Goal: Communication & Community: Share content

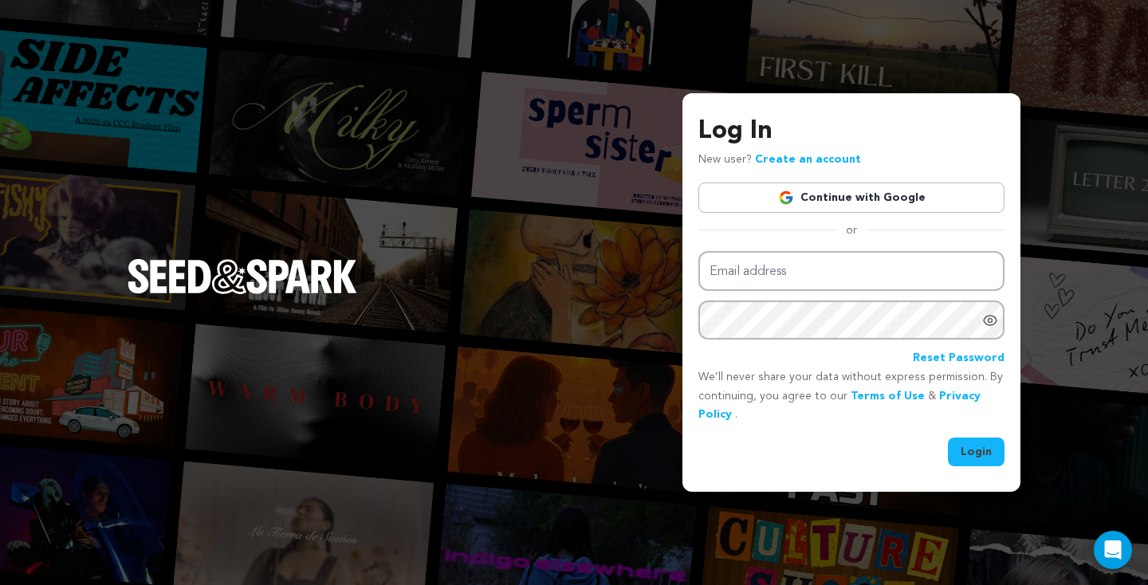
click at [853, 206] on link "Continue with Google" at bounding box center [851, 198] width 306 height 30
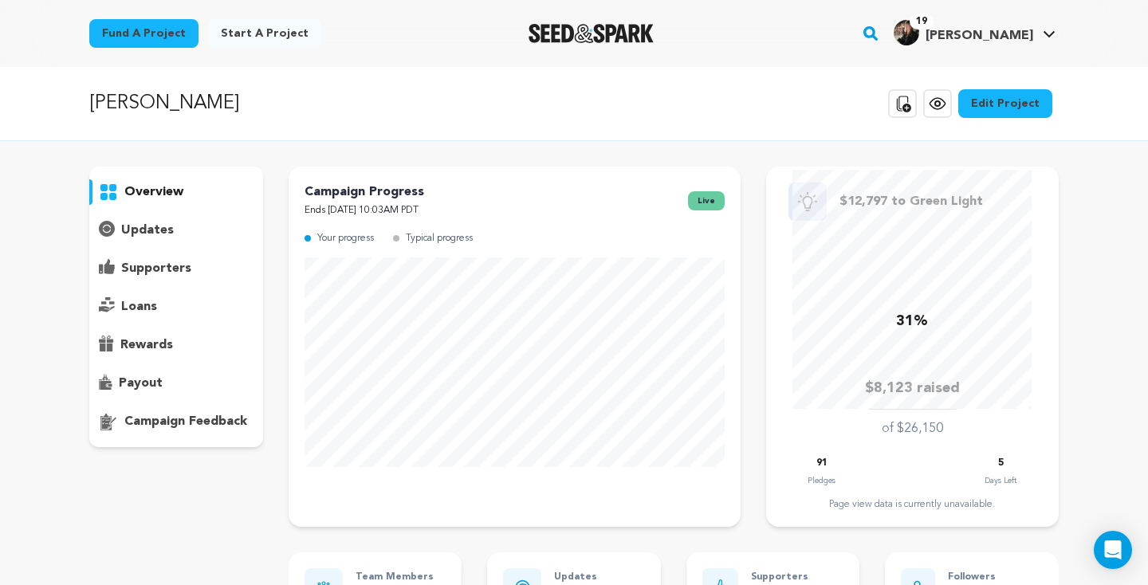
click at [152, 228] on p "updates" at bounding box center [147, 230] width 53 height 19
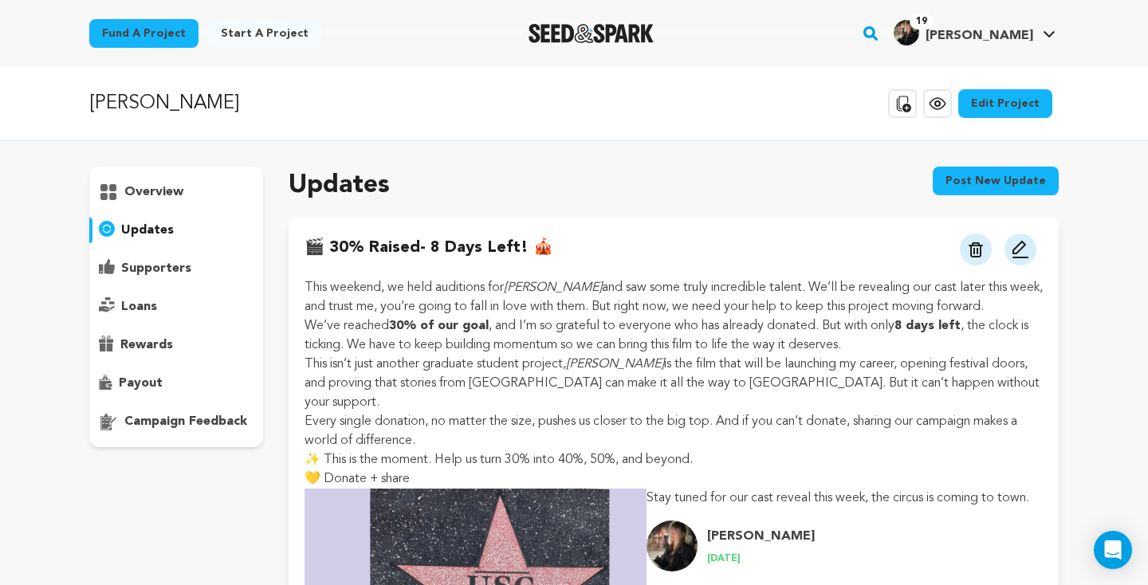
click at [1036, 183] on button "Post new update" at bounding box center [995, 181] width 126 height 29
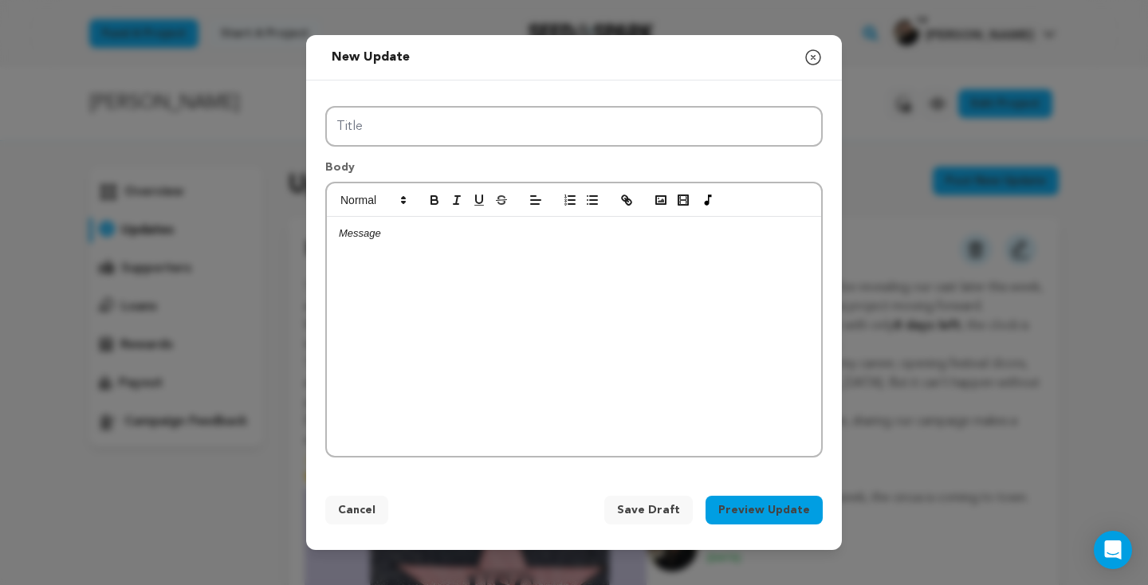
click at [444, 343] on div at bounding box center [574, 336] width 494 height 239
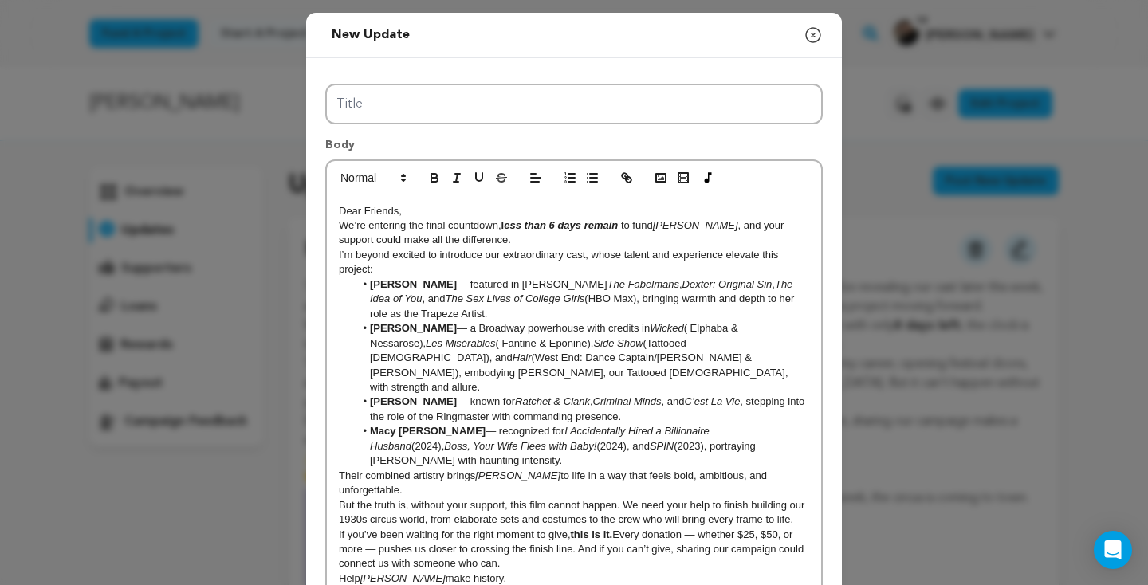
click at [621, 227] on strong "l ess than 6 days remain" at bounding box center [561, 225] width 120 height 12
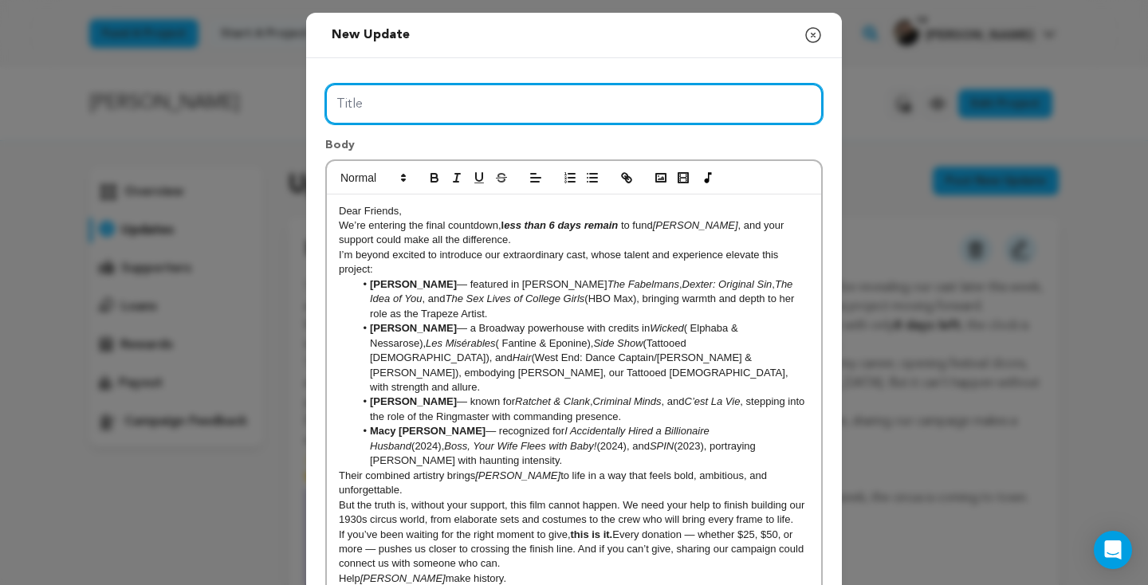
click at [396, 113] on input "Title" at bounding box center [573, 104] width 497 height 41
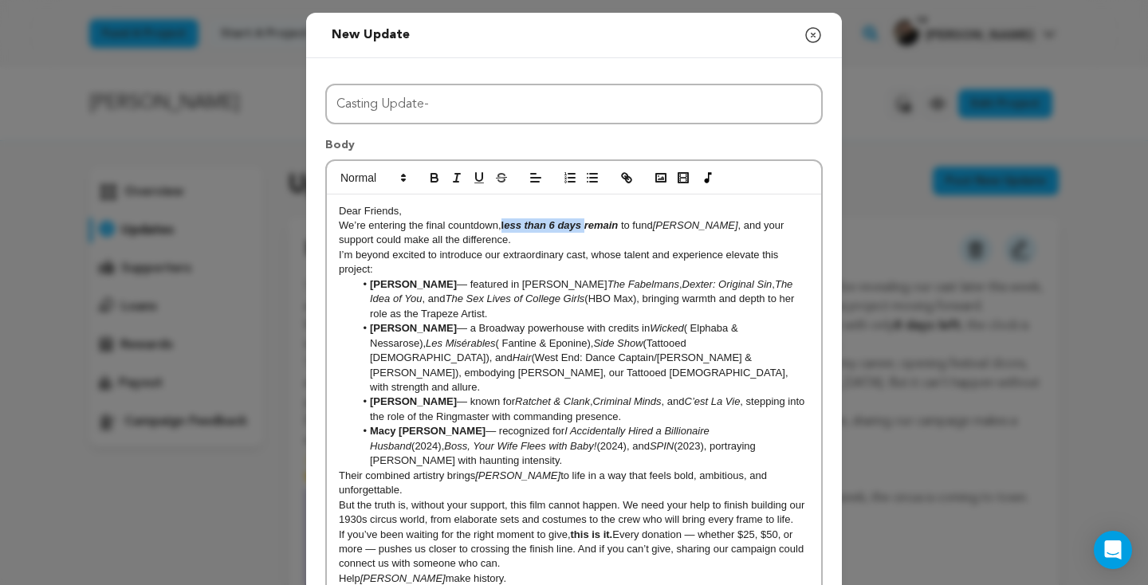
drag, startPoint x: 587, startPoint y: 225, endPoint x: 504, endPoint y: 222, distance: 83.7
click at [504, 222] on strong "l ess than 6 days remain" at bounding box center [561, 225] width 120 height 12
copy strong "l ess than 6 days"
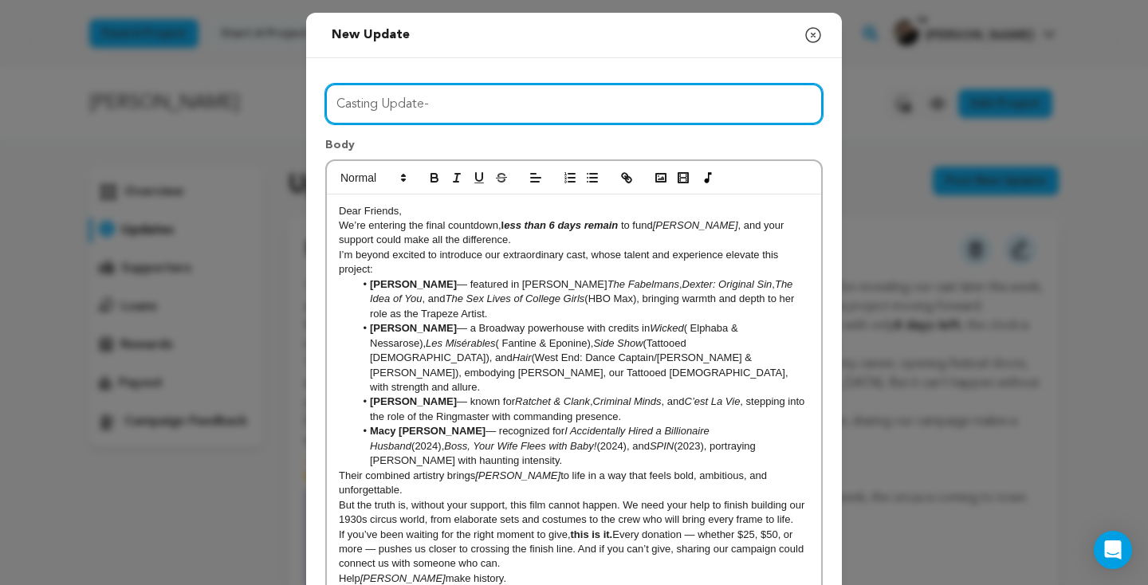
click at [489, 118] on input "Casting Update-" at bounding box center [573, 104] width 497 height 41
paste input "less than 6 days"
drag, startPoint x: 547, startPoint y: 108, endPoint x: 298, endPoint y: 100, distance: 248.8
click at [296, 100] on div "New update Preview your update Close modal Title Casting Update- less than 6 da…" at bounding box center [574, 373] width 1148 height 747
type input "Casting Update- less than 6 days"
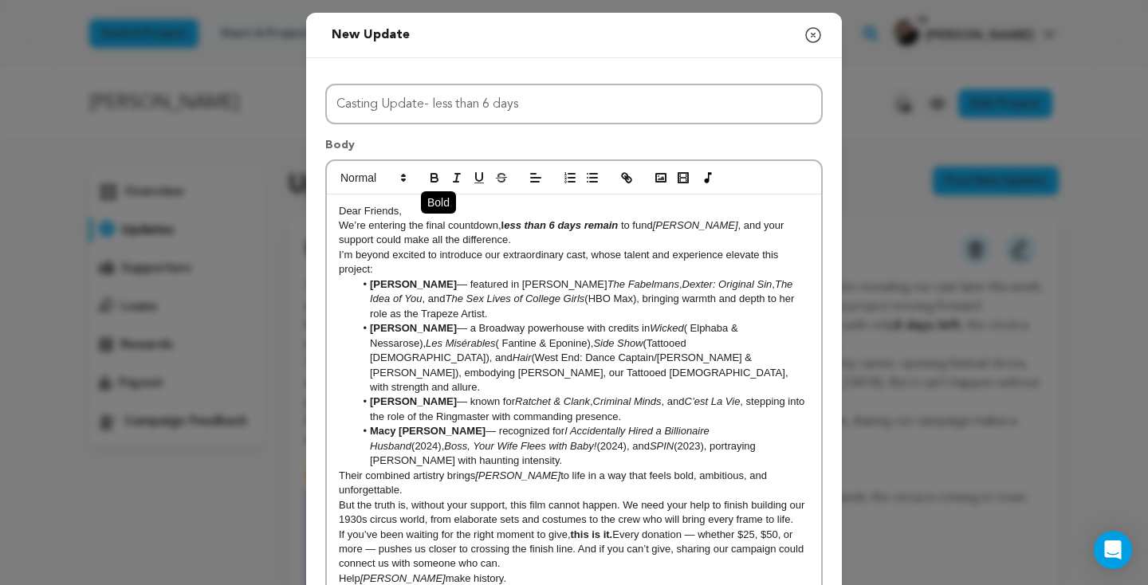
click at [435, 174] on icon "button" at bounding box center [434, 176] width 6 height 4
click at [455, 270] on p "I’m beyond excited to introduce our extraordinary cast, whose talent and experi…" at bounding box center [574, 262] width 470 height 29
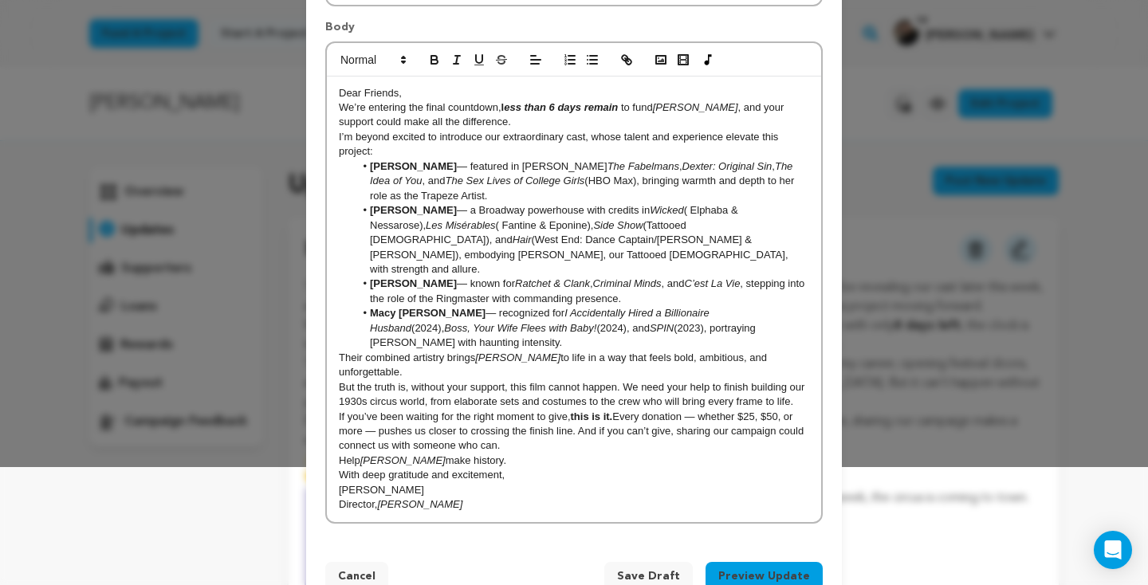
scroll to position [117, 0]
click at [540, 484] on p "[PERSON_NAME]" at bounding box center [574, 491] width 470 height 14
click at [456, 472] on div "Dear Friends, We’re entering the final countdown, l ess than 6 days remain to f…" at bounding box center [574, 300] width 494 height 446
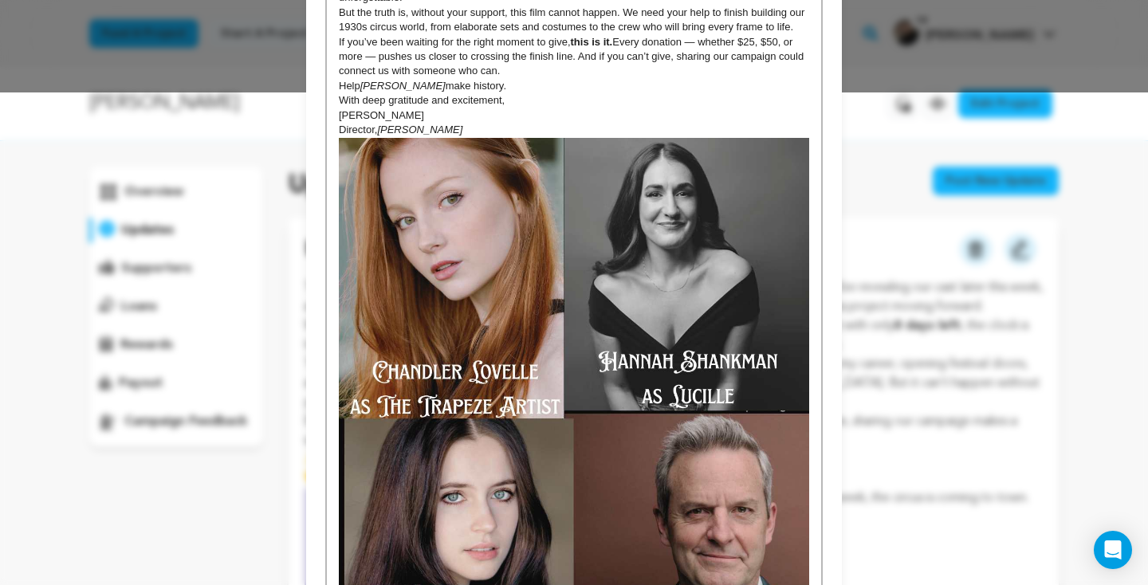
scroll to position [705, 0]
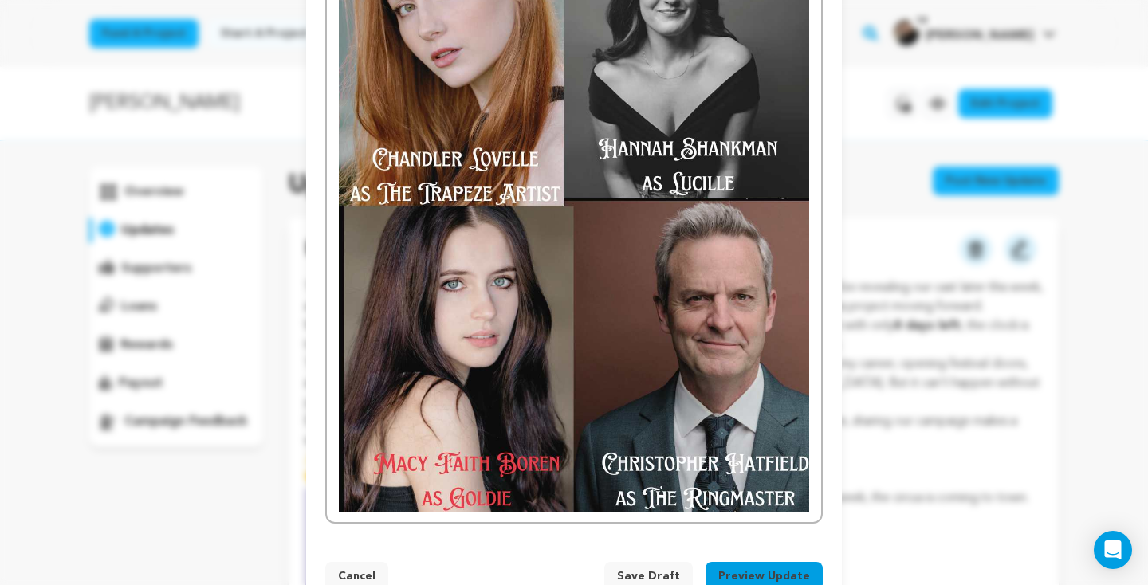
click at [727, 562] on button "Preview Update" at bounding box center [763, 576] width 117 height 29
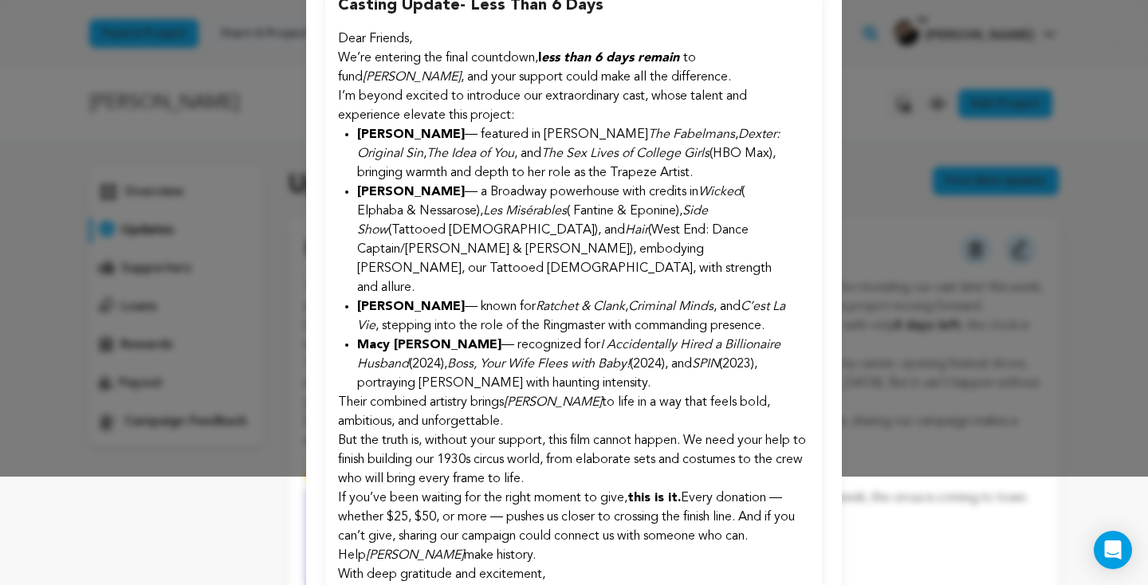
scroll to position [107, 0]
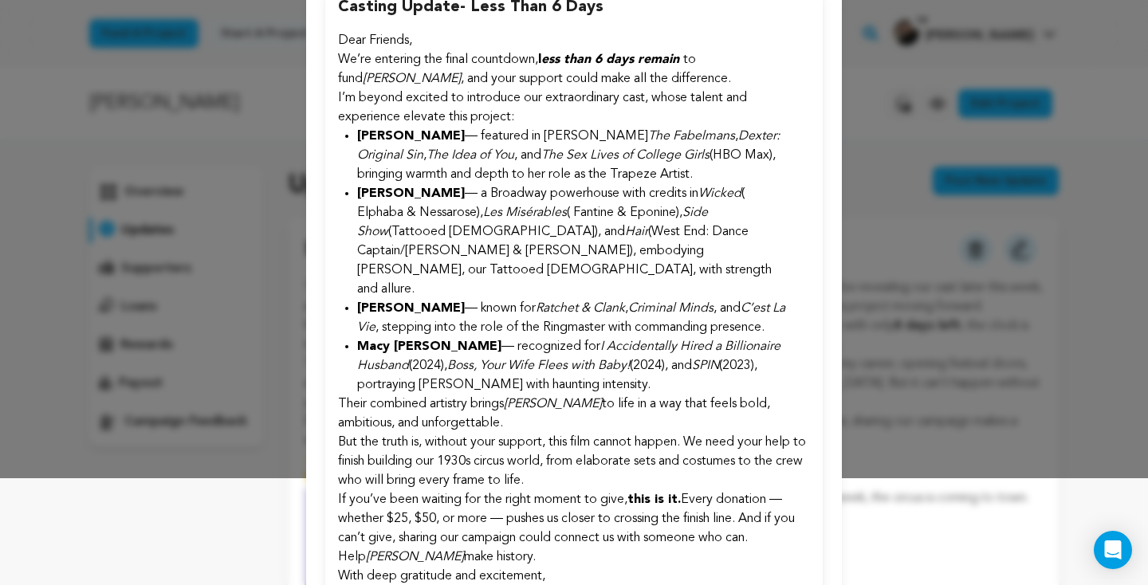
click at [547, 114] on p "I’m beyond excited to introduce our extraordinary cast, whose talent and experi…" at bounding box center [574, 107] width 472 height 38
click at [510, 128] on li "[PERSON_NAME] — featured in [PERSON_NAME] The Fabelmans , [PERSON_NAME]: Origin…" at bounding box center [574, 155] width 434 height 57
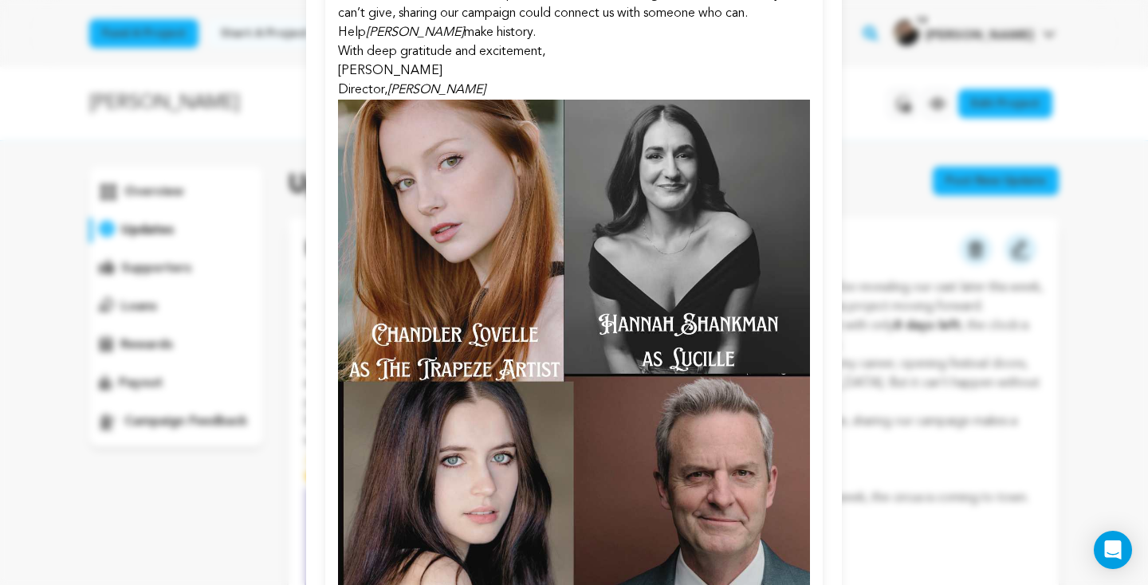
scroll to position [834, 0]
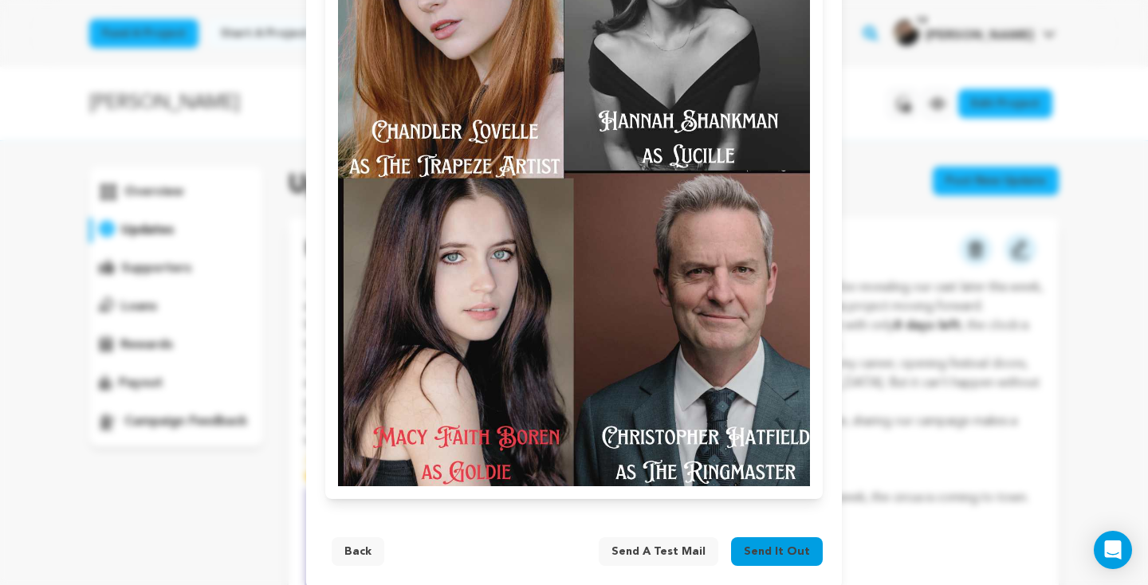
click at [348, 537] on button "Back" at bounding box center [358, 551] width 53 height 29
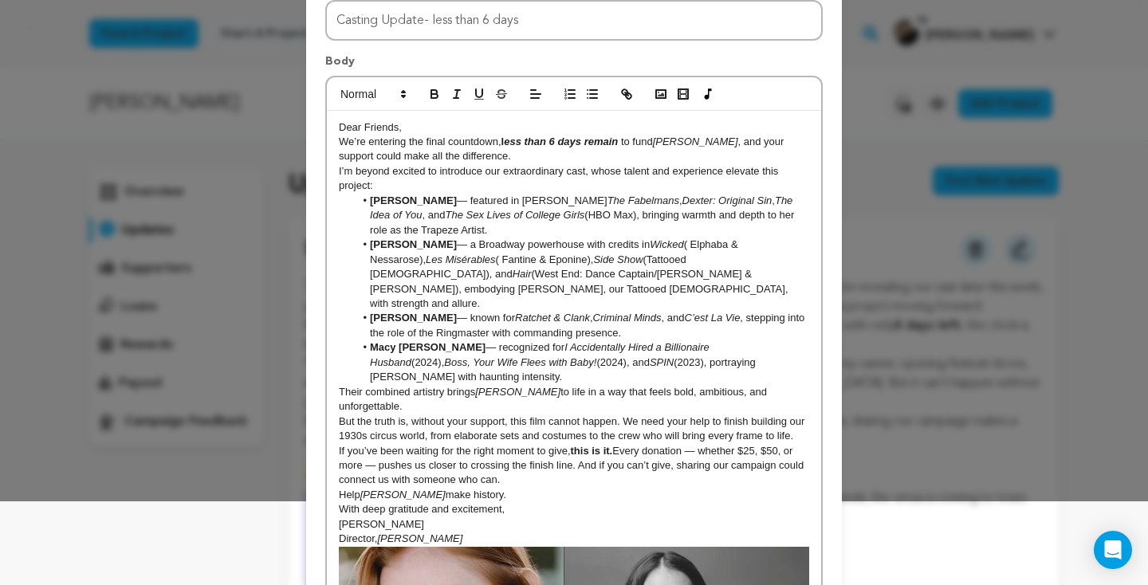
scroll to position [0, 0]
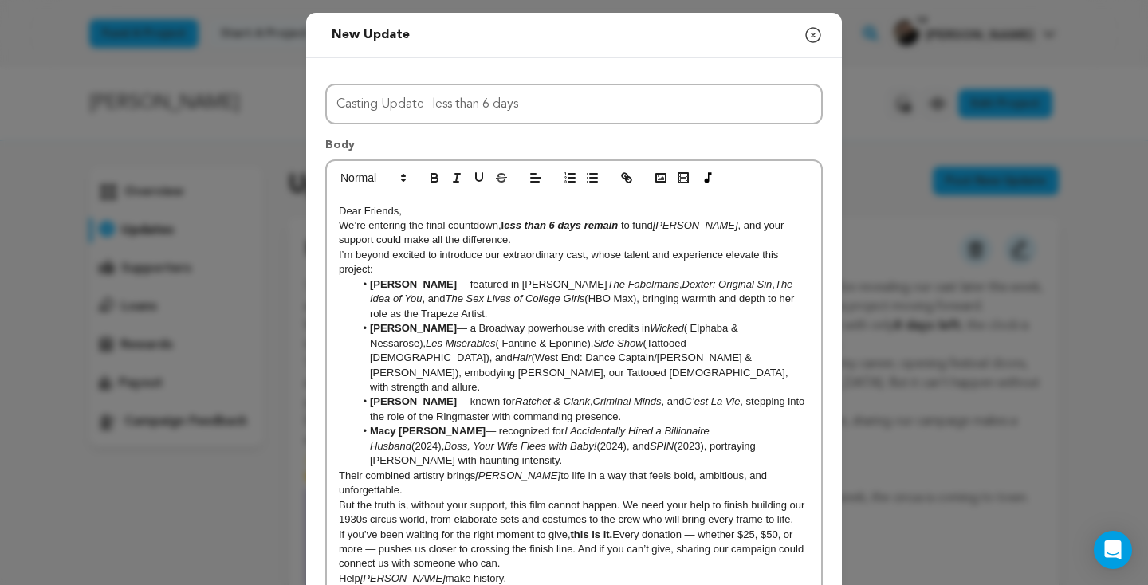
click at [467, 267] on p "I’m beyond excited to introduce our extraordinary cast, whose talent and experi…" at bounding box center [574, 262] width 470 height 29
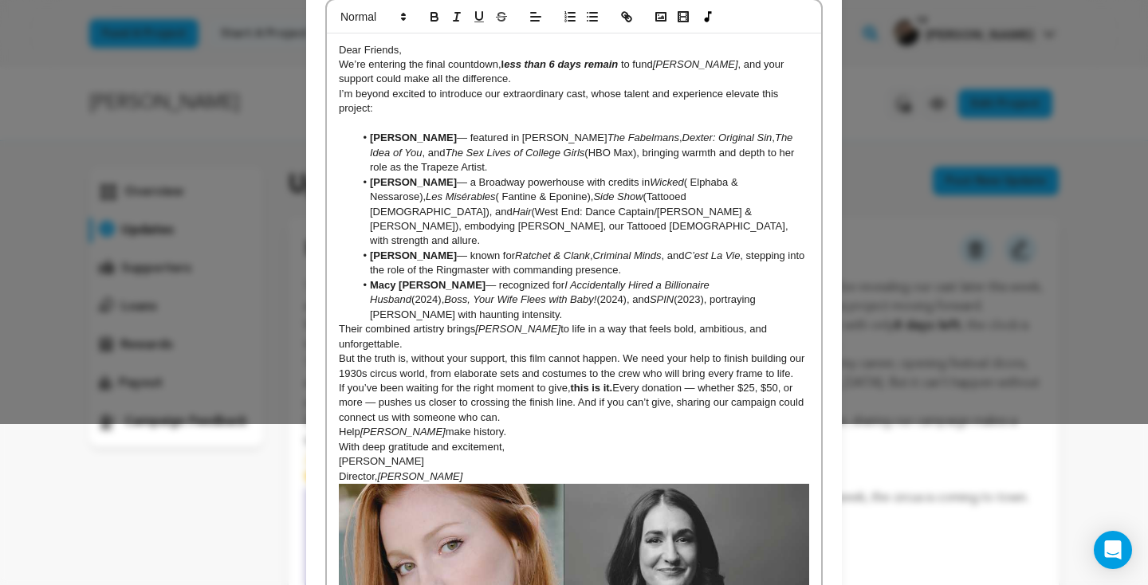
scroll to position [205, 0]
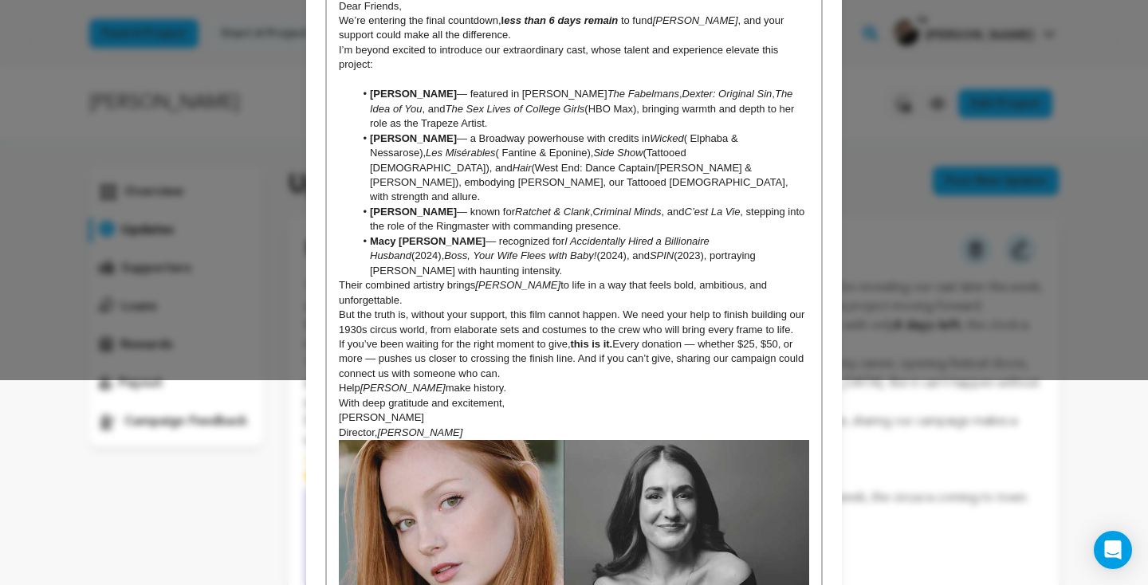
click at [807, 245] on li "Macy [PERSON_NAME] — recognized for I Accidentally Hired a Billionaire Husband …" at bounding box center [582, 256] width 455 height 44
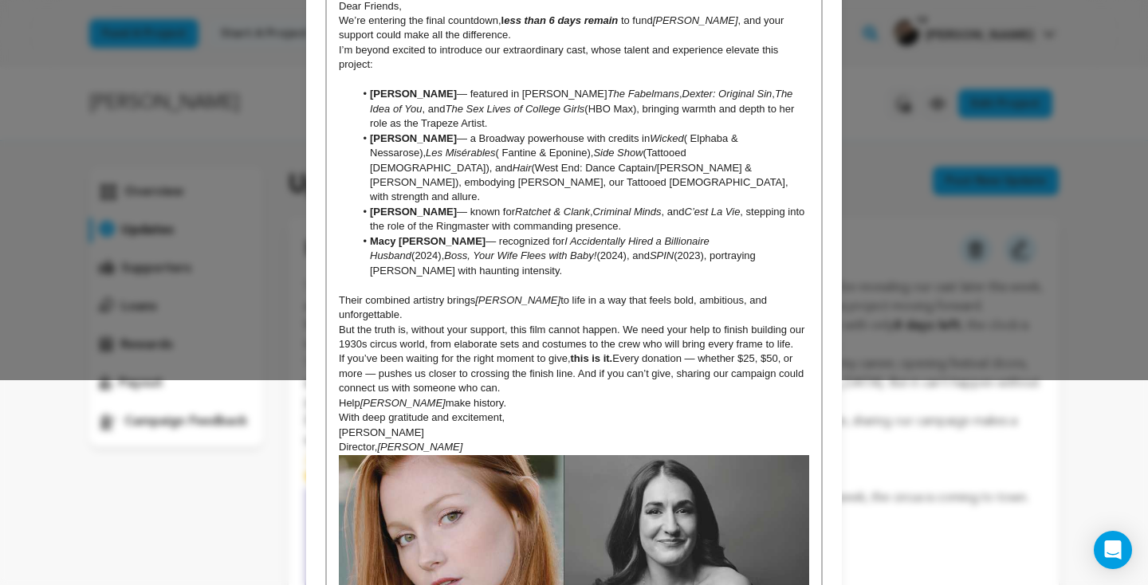
click at [804, 323] on p "But the truth is, without your support, this film cannot happen. We need your h…" at bounding box center [574, 337] width 470 height 29
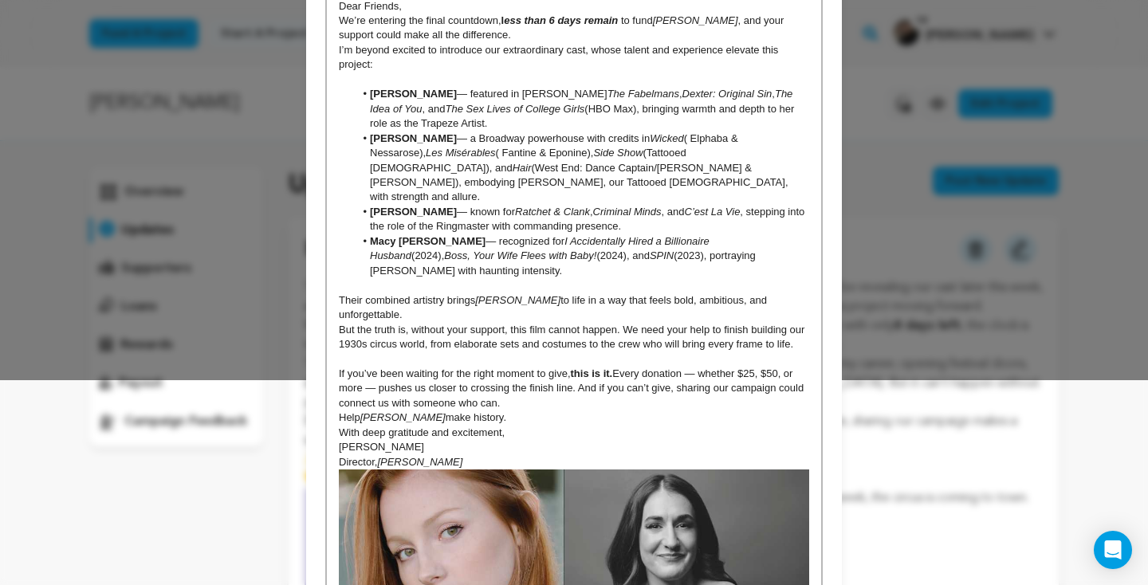
click at [543, 367] on p "If you’ve been waiting for the right moment to give, this is it. Every donation…" at bounding box center [574, 389] width 470 height 44
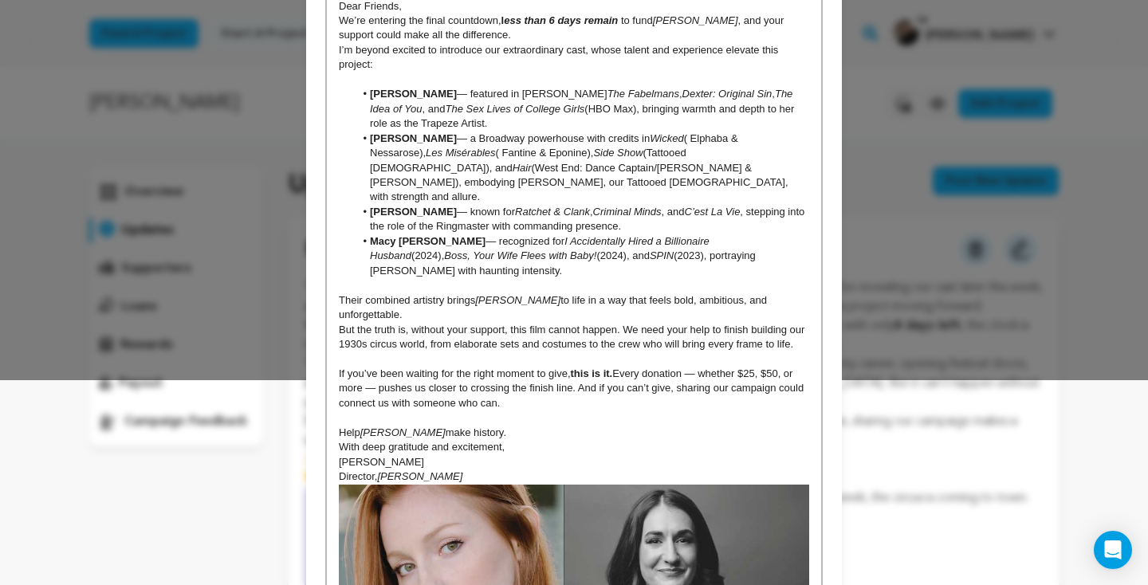
click at [499, 426] on p "Help [PERSON_NAME] make history." at bounding box center [574, 433] width 470 height 14
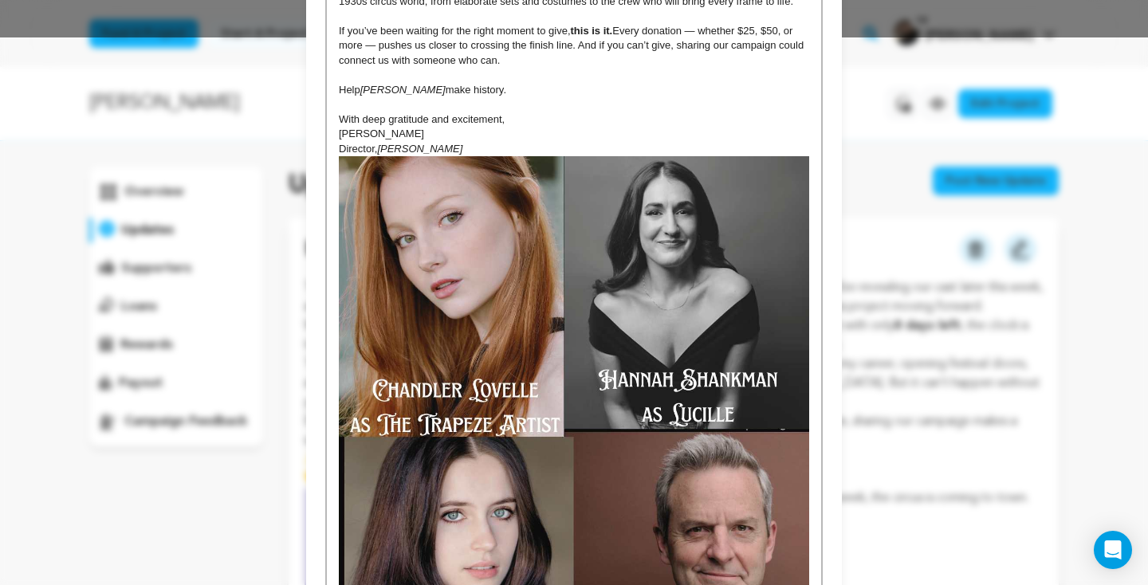
scroll to position [779, 0]
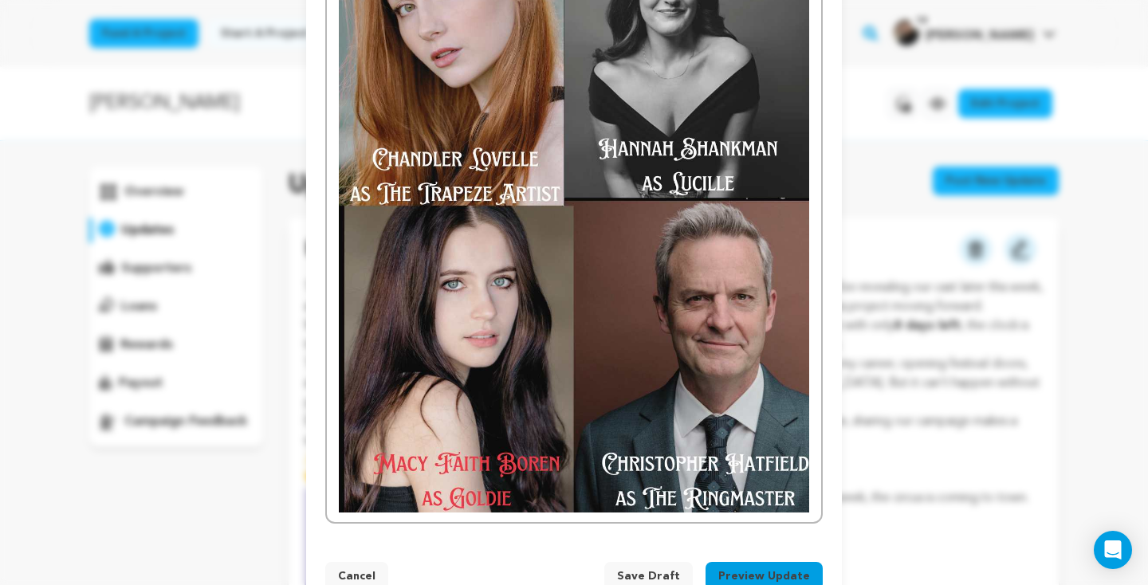
click at [763, 562] on button "Preview Update" at bounding box center [763, 576] width 117 height 29
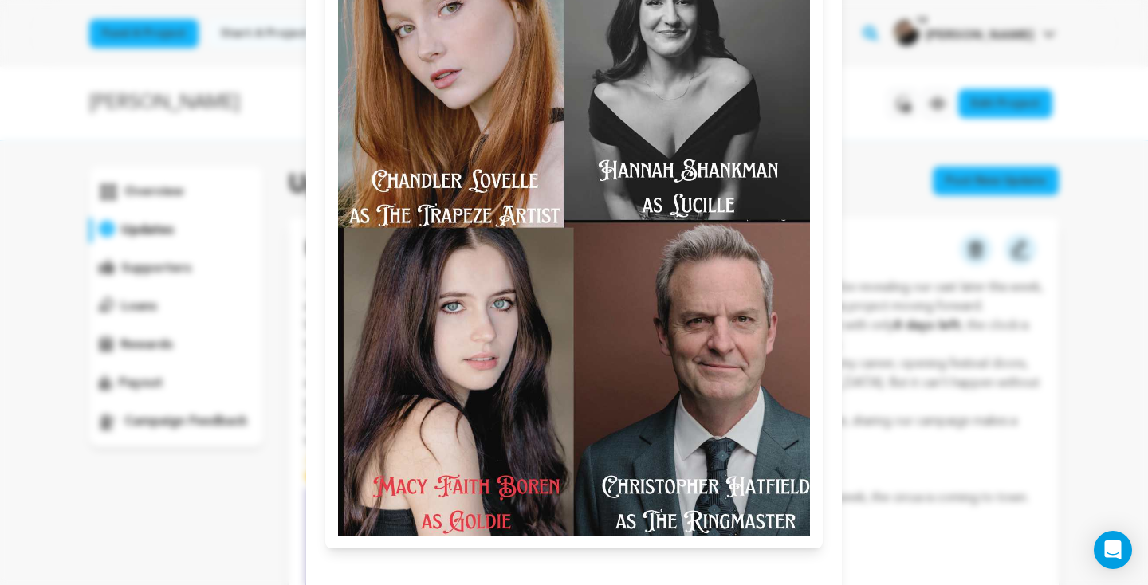
scroll to position [930, 0]
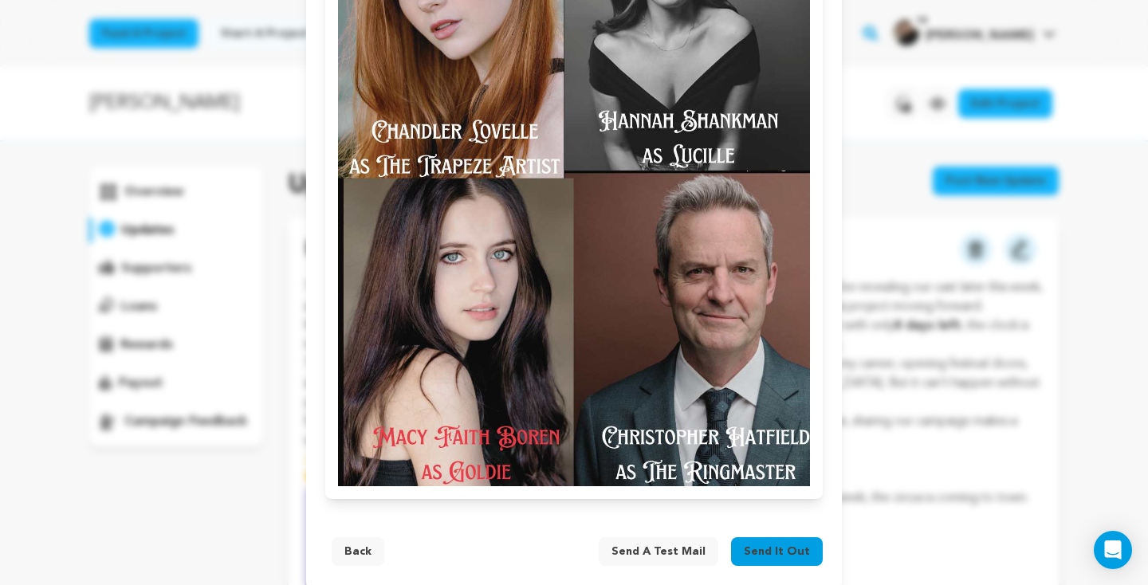
click at [776, 544] on span "Send it out" at bounding box center [777, 552] width 66 height 16
